Goal: Navigation & Orientation: Understand site structure

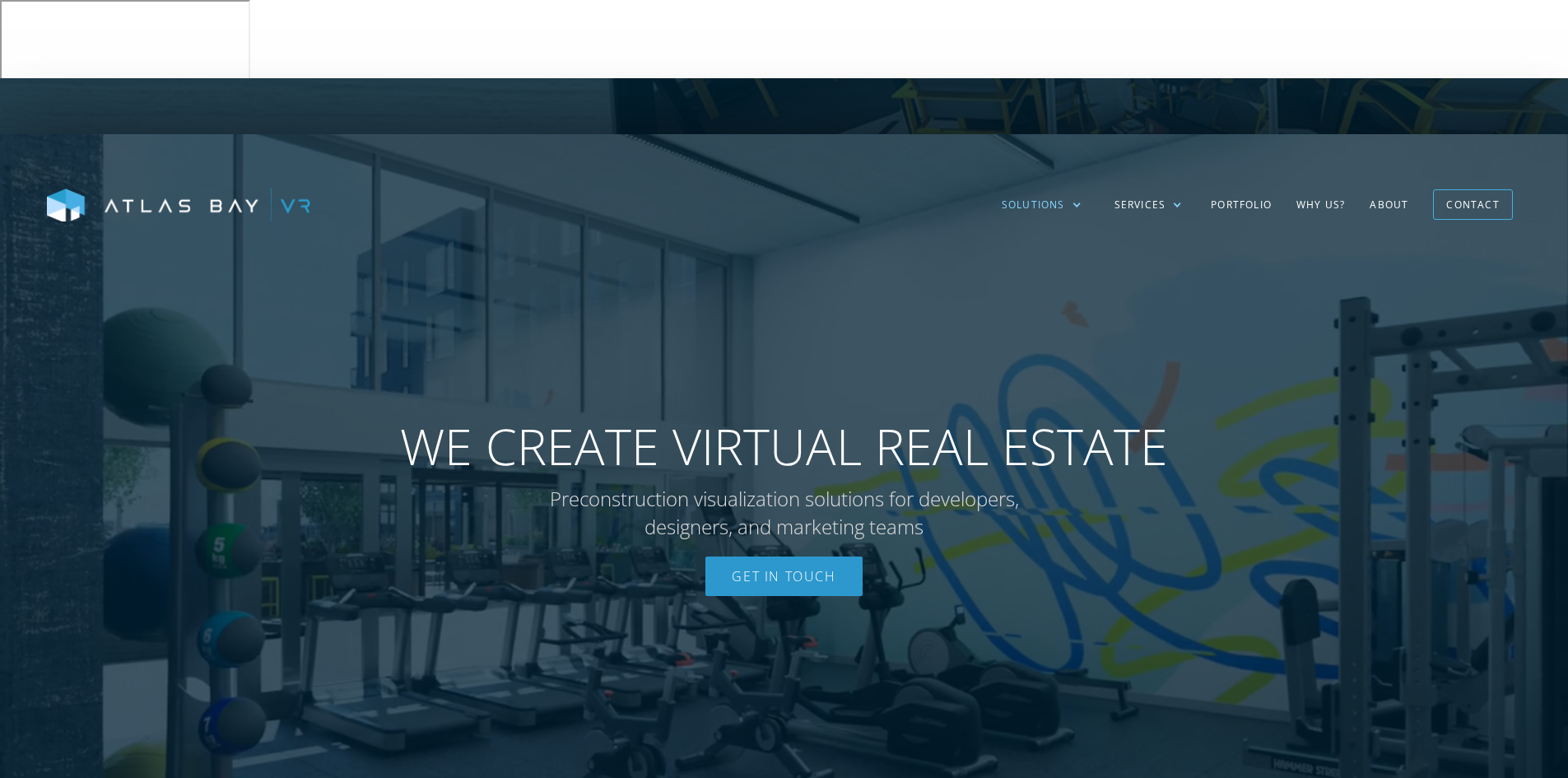
click at [1052, 198] on div "Solutions" at bounding box center [1033, 205] width 64 height 15
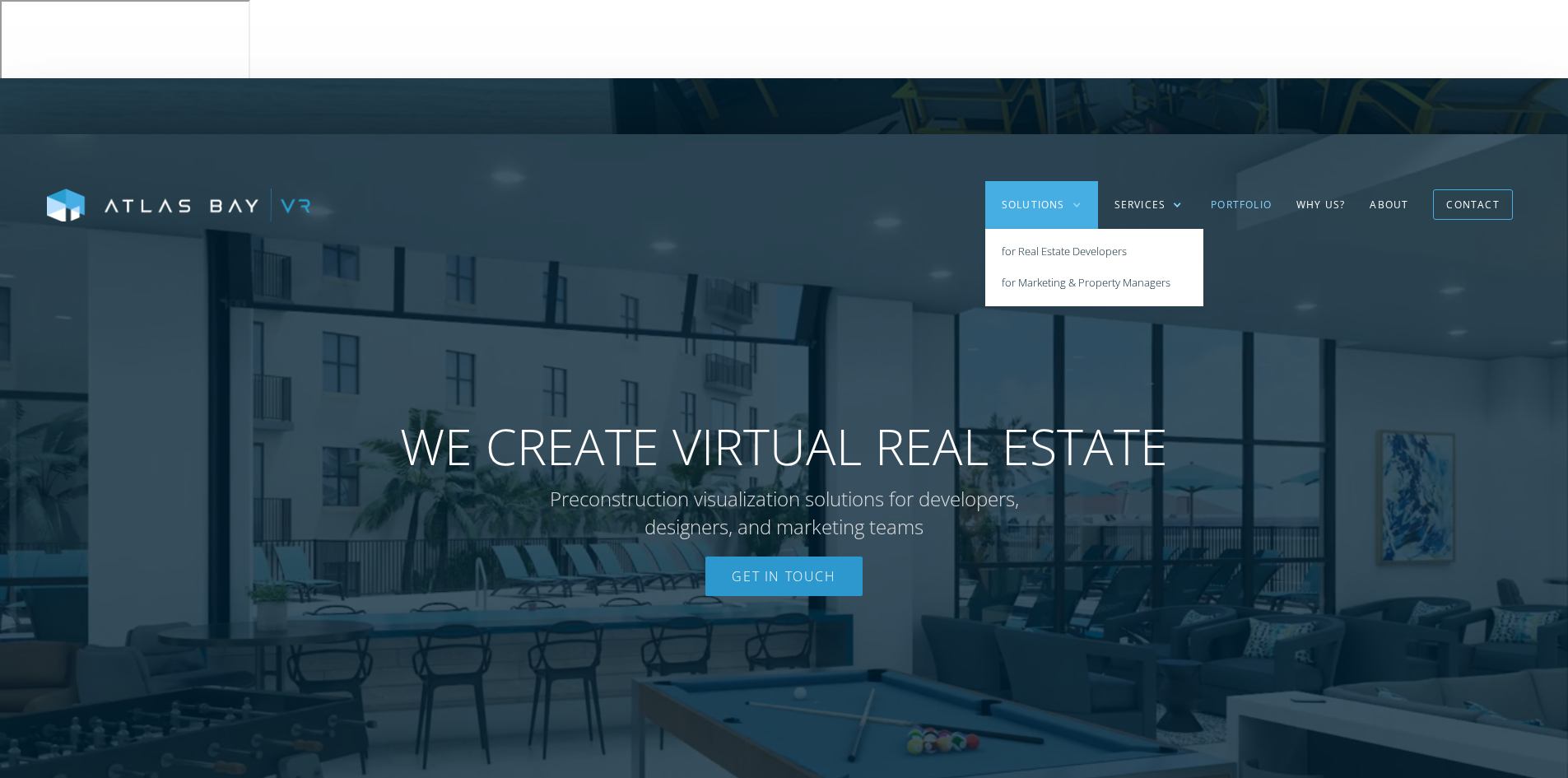
click at [1233, 181] on link "Portfolio" at bounding box center [1241, 204] width 86 height 48
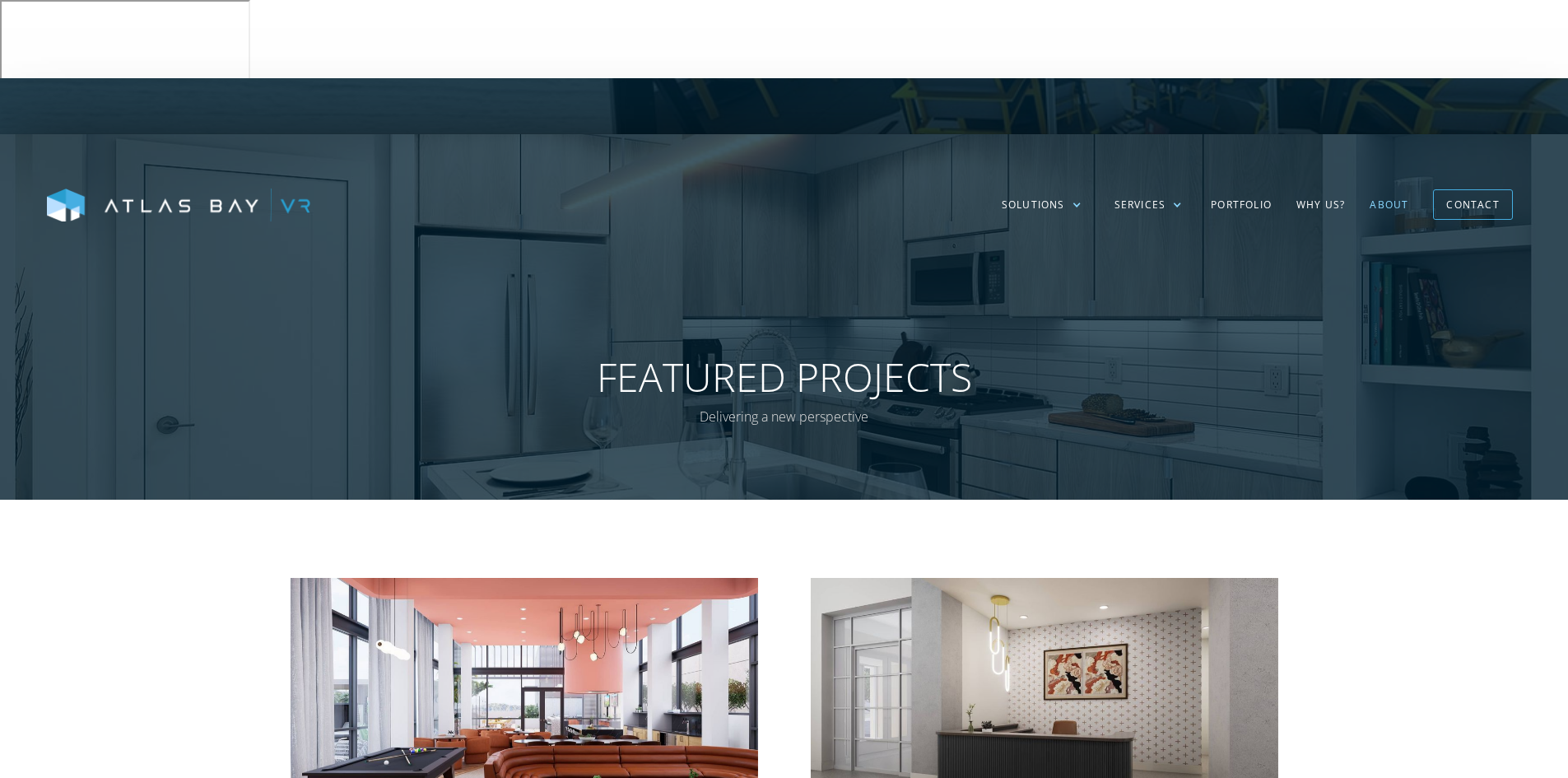
click at [1384, 181] on link "About" at bounding box center [1388, 204] width 64 height 48
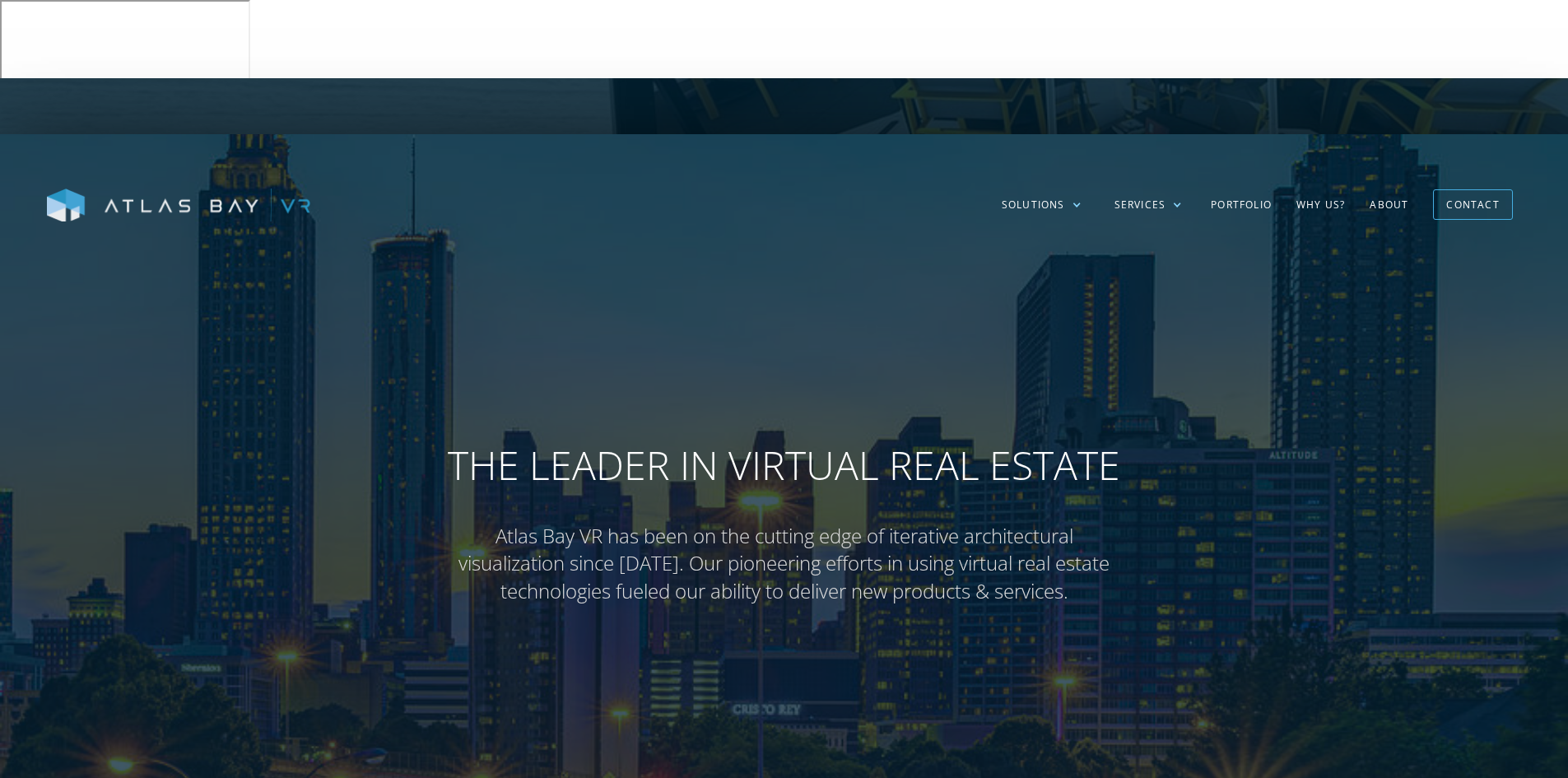
click at [180, 188] on img at bounding box center [178, 205] width 263 height 34
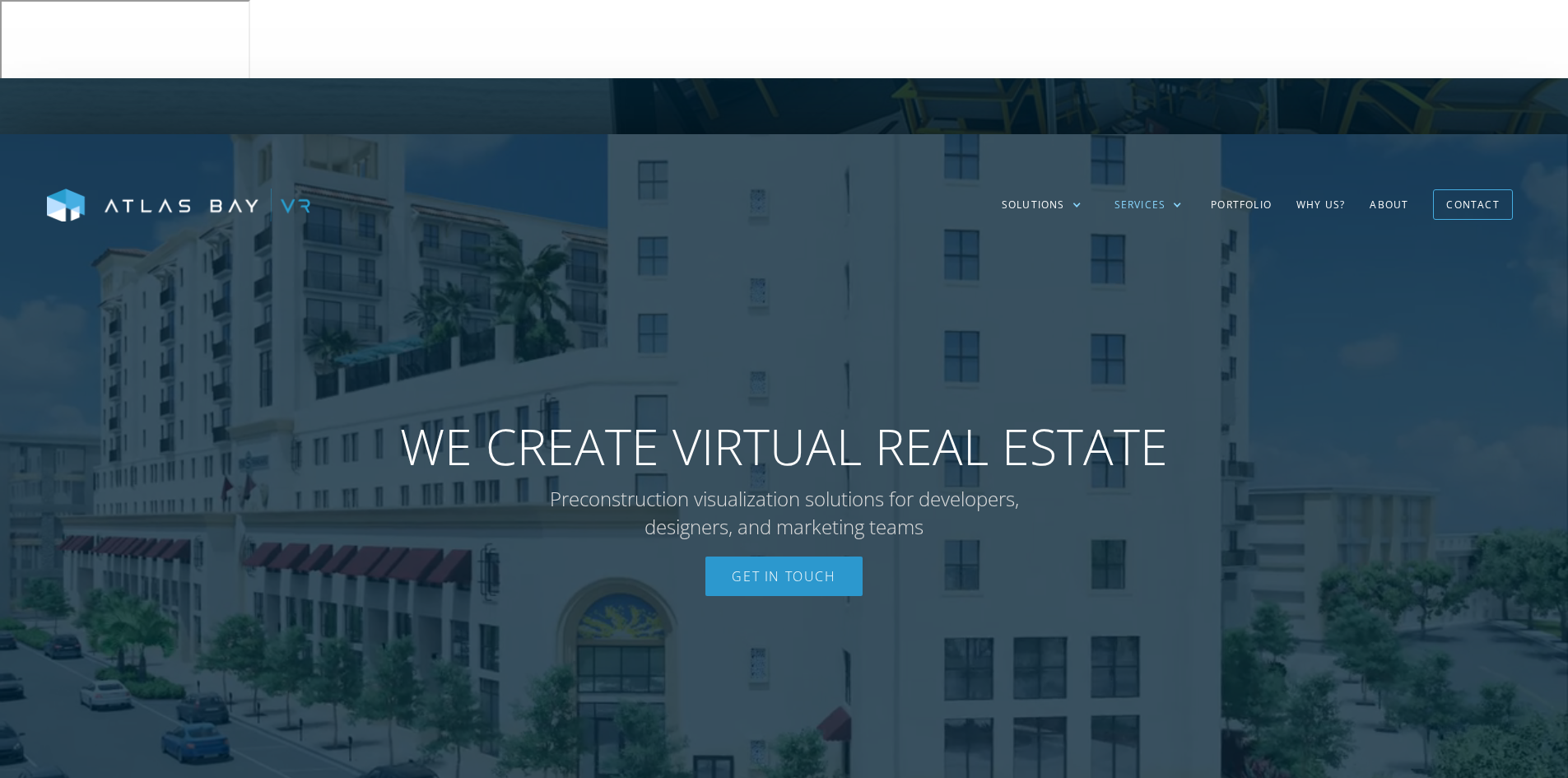
click at [1144, 198] on div "Services" at bounding box center [1140, 205] width 52 height 15
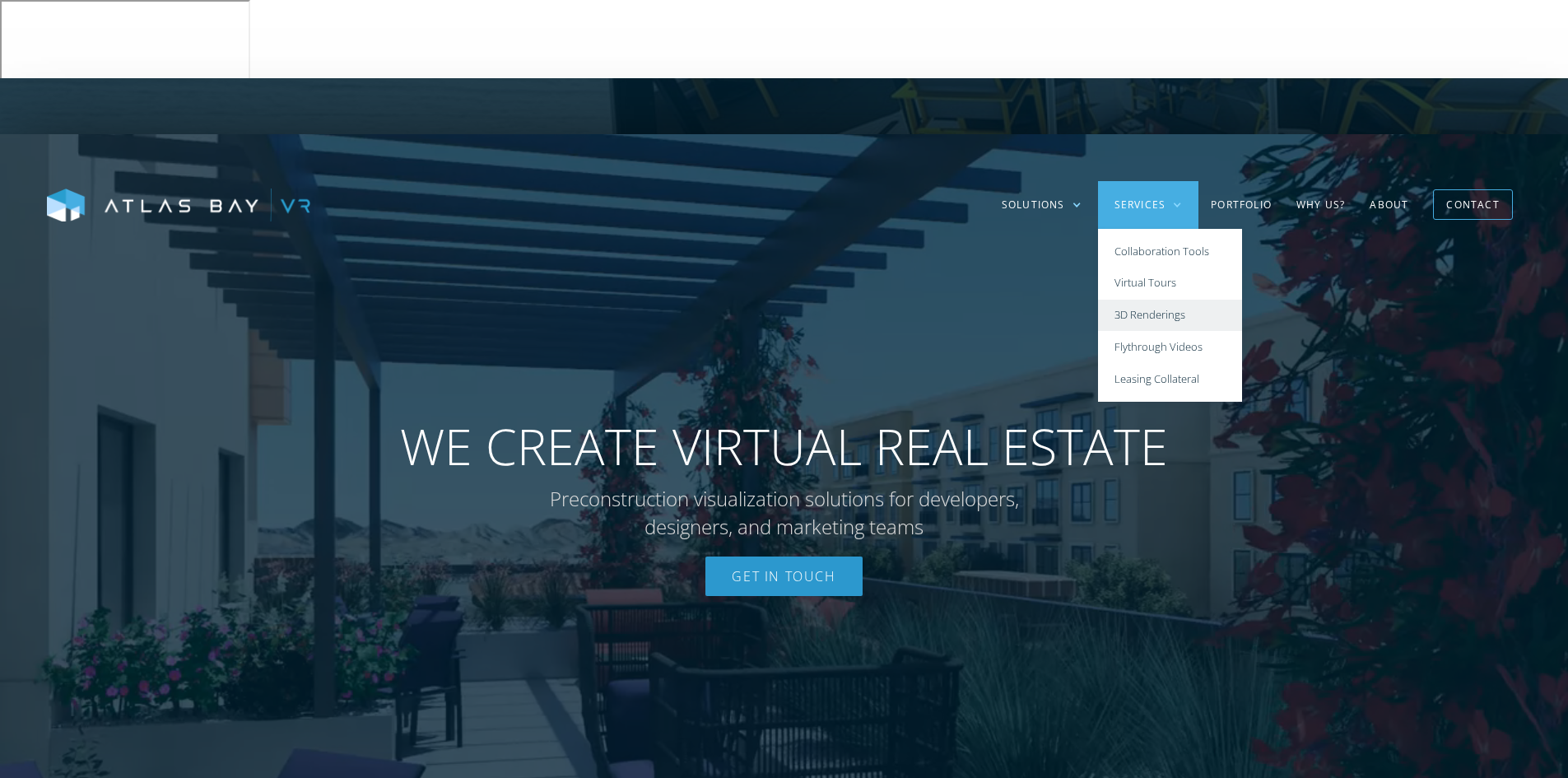
click at [1146, 300] on link "3D Renderings" at bounding box center [1170, 316] width 144 height 32
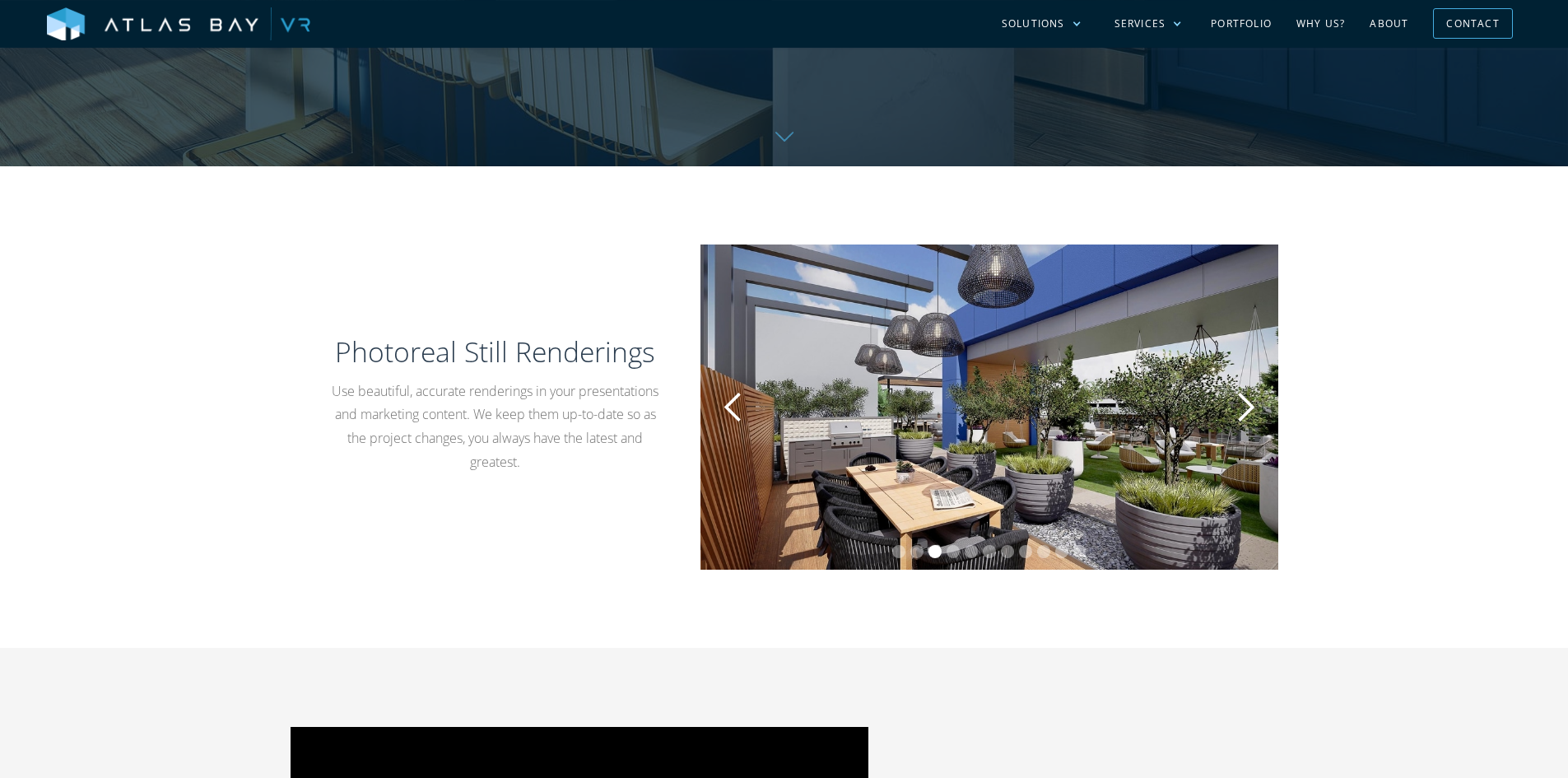
scroll to position [741, 0]
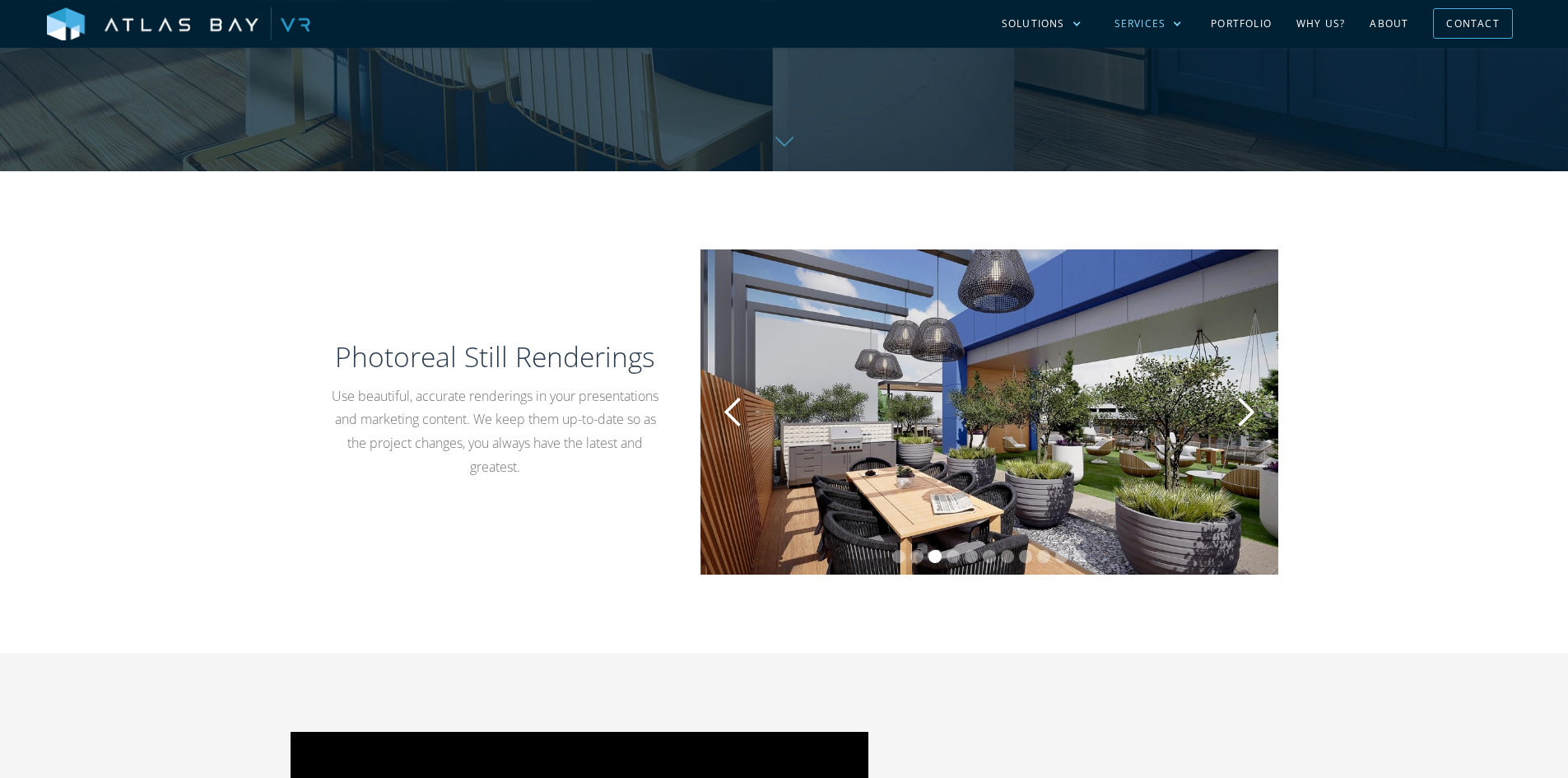
click at [1127, 20] on div "Services" at bounding box center [1140, 24] width 52 height 15
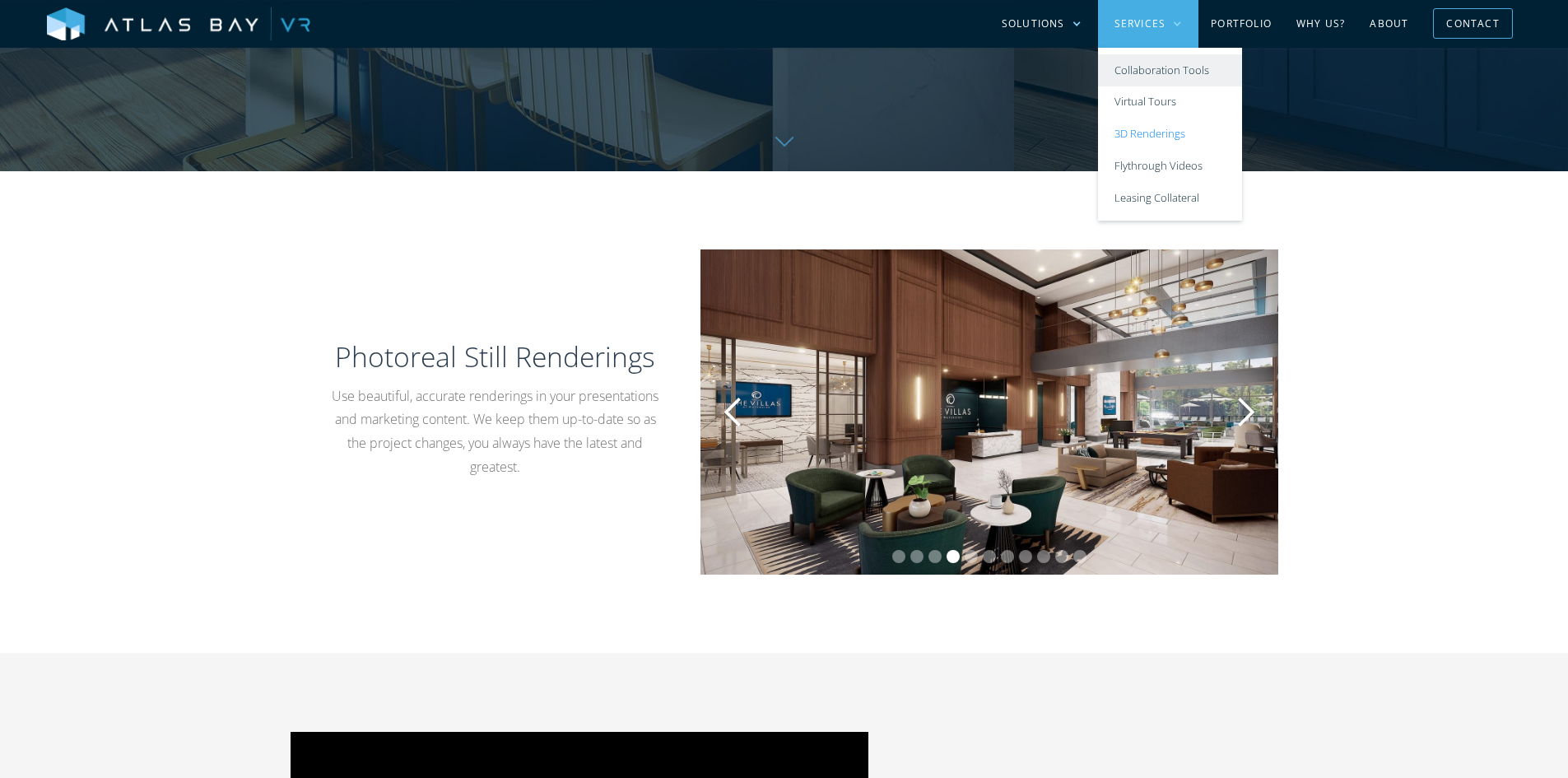
click at [1133, 70] on link "Collaboration Tools" at bounding box center [1170, 70] width 144 height 32
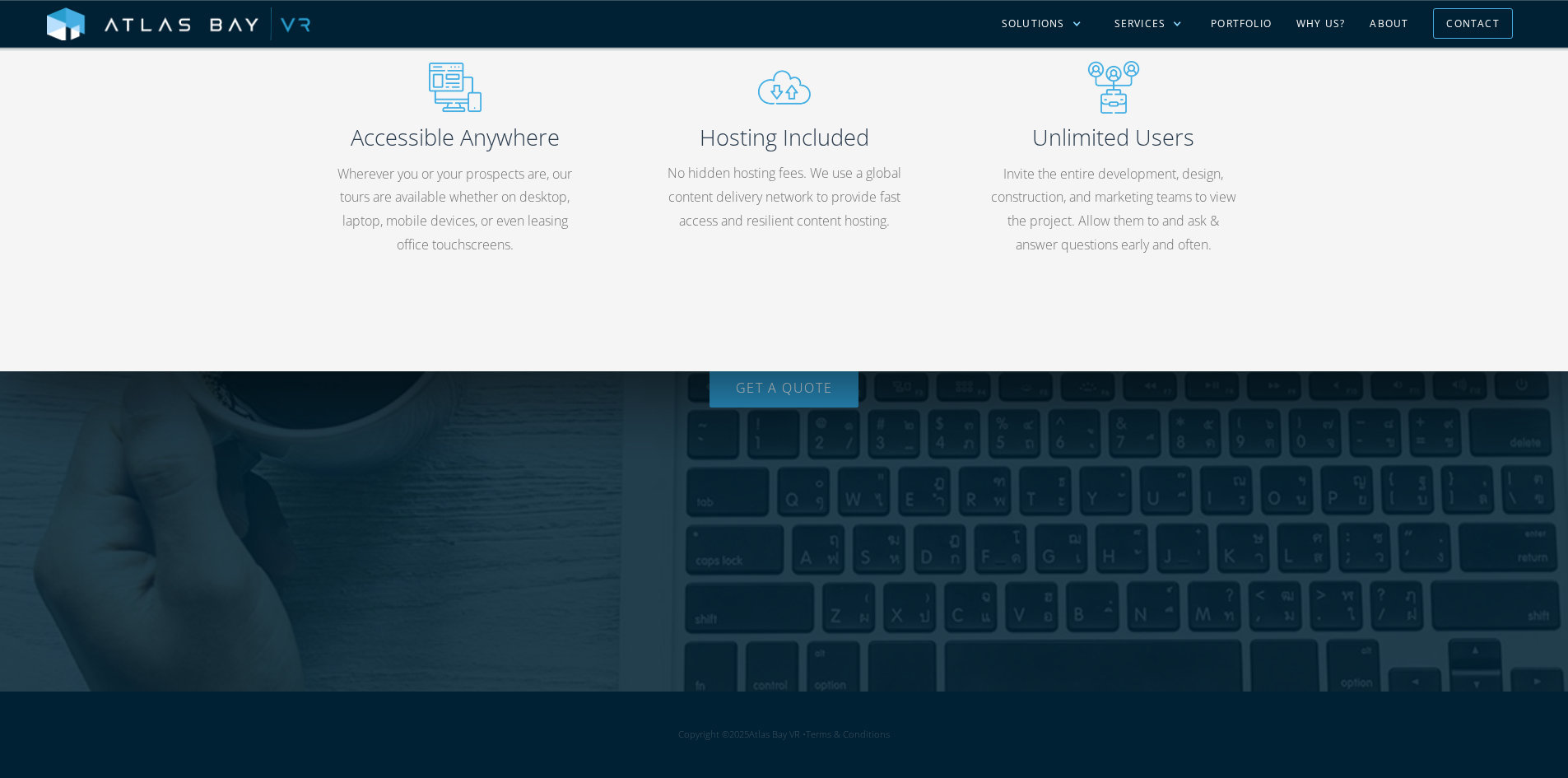
scroll to position [3375, 0]
